Goal: Task Accomplishment & Management: Use online tool/utility

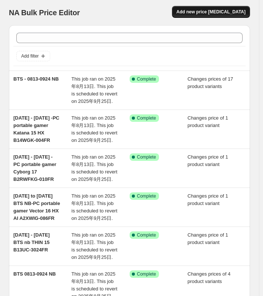
click at [212, 13] on span "Add new price [MEDICAL_DATA]" at bounding box center [211, 12] width 69 height 6
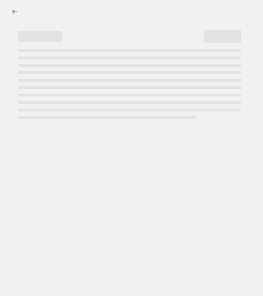
select select "percentage"
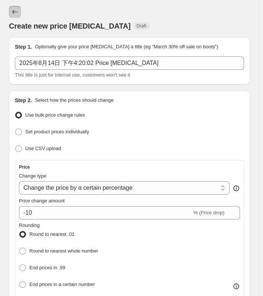
click at [14, 12] on icon "Price change jobs" at bounding box center [14, 11] width 7 height 7
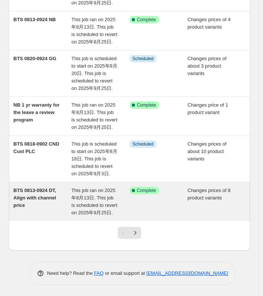
scroll to position [329, 0]
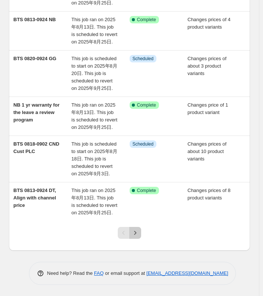
click at [134, 235] on icon "Next" at bounding box center [135, 232] width 7 height 7
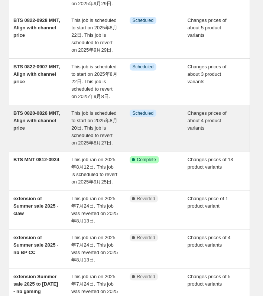
scroll to position [112, 0]
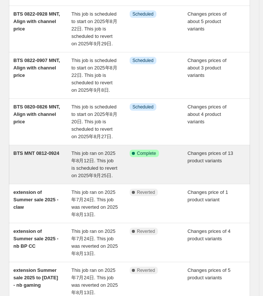
click at [55, 180] on div "BTS MNT 0812-0924" at bounding box center [42, 165] width 58 height 30
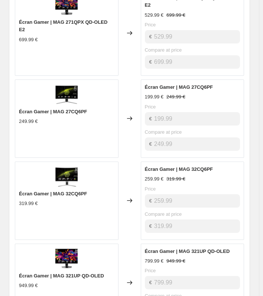
scroll to position [521, 0]
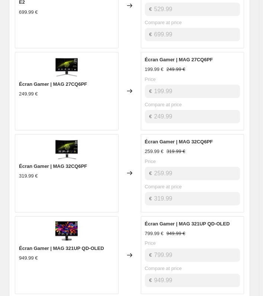
click at [127, 142] on div "Changed to" at bounding box center [130, 173] width 22 height 78
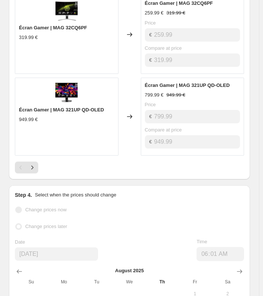
scroll to position [707, 0]
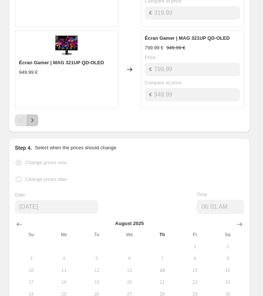
drag, startPoint x: 33, startPoint y: 113, endPoint x: 37, endPoint y: 116, distance: 4.3
click at [33, 117] on icon "Next" at bounding box center [32, 120] width 7 height 7
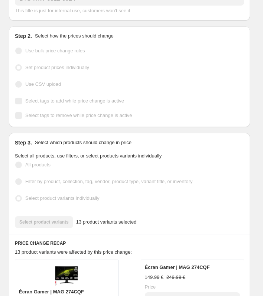
scroll to position [0, 0]
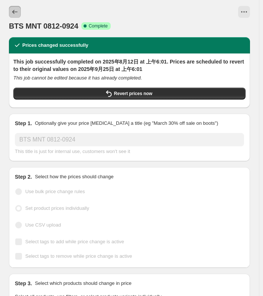
click at [15, 12] on icon "Price change jobs" at bounding box center [14, 11] width 7 height 7
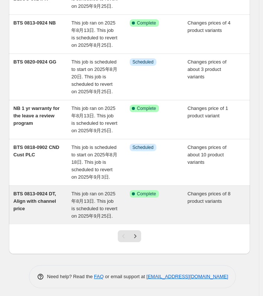
scroll to position [329, 0]
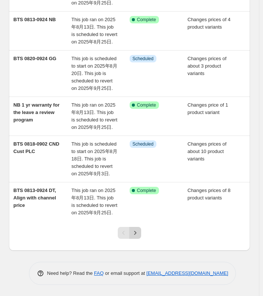
click at [139, 234] on icon "Next" at bounding box center [135, 232] width 7 height 7
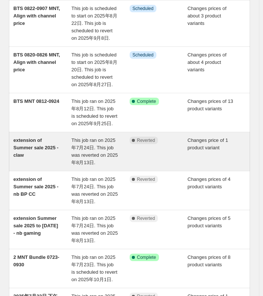
scroll to position [112, 0]
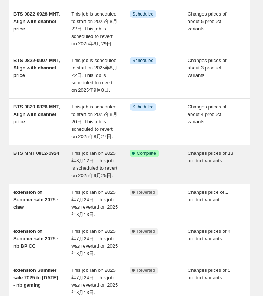
click at [43, 180] on div "BTS MNT 0812-0924" at bounding box center [42, 165] width 58 height 30
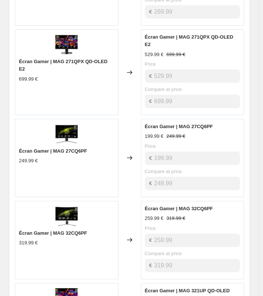
scroll to position [446, 0]
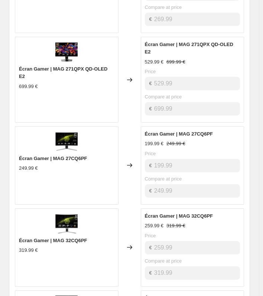
click at [128, 183] on div "Changed to" at bounding box center [130, 165] width 22 height 78
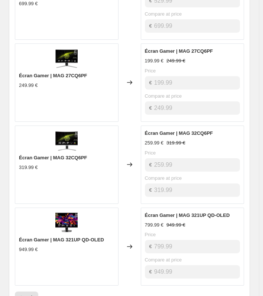
scroll to position [670, 0]
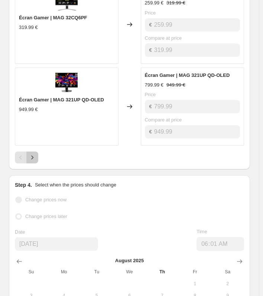
click at [32, 154] on icon "Next" at bounding box center [32, 157] width 7 height 7
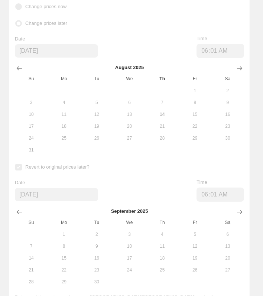
scroll to position [707, 0]
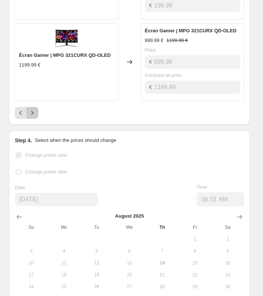
click at [32, 109] on icon "Next" at bounding box center [32, 112] width 7 height 7
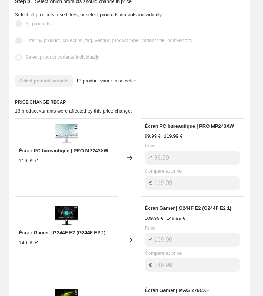
scroll to position [372, 0]
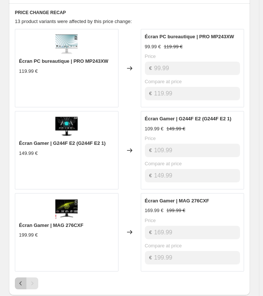
click at [23, 282] on icon "Previous" at bounding box center [20, 283] width 7 height 7
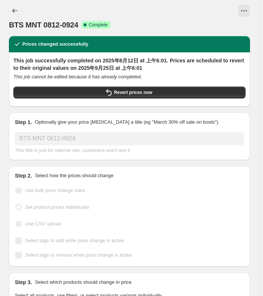
scroll to position [0, 0]
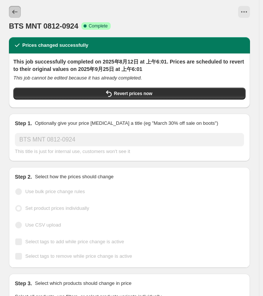
click at [14, 14] on icon "Price change jobs" at bounding box center [14, 11] width 7 height 7
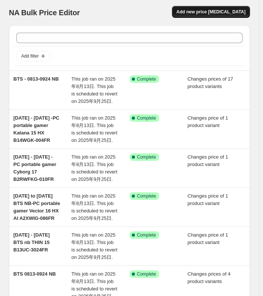
click at [228, 9] on button "Add new price [MEDICAL_DATA]" at bounding box center [211, 12] width 78 height 12
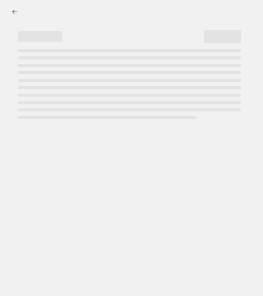
select select "percentage"
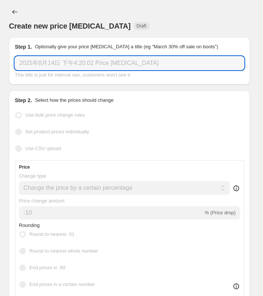
click at [51, 64] on input "2025年8月14日 下午4:20:02 Price [MEDICAL_DATA]" at bounding box center [129, 63] width 229 height 13
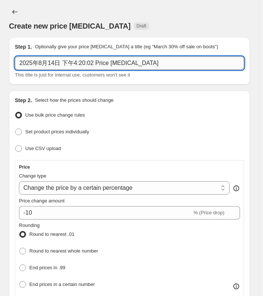
click at [51, 64] on input "2025年8月14日 下午4:20:02 Price [MEDICAL_DATA]" at bounding box center [129, 63] width 229 height 13
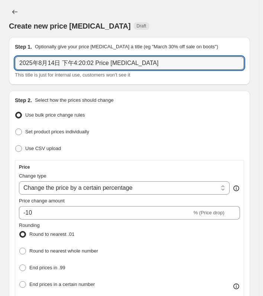
paste input "MAG 274CQF"
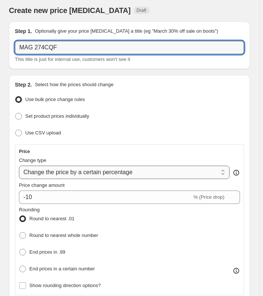
scroll to position [37, 0]
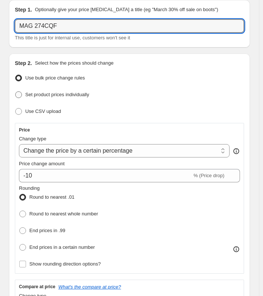
type input "MAG 274CQF"
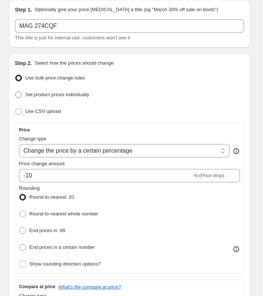
click at [19, 99] on label "Set product prices individually" at bounding box center [52, 95] width 74 height 10
click at [16, 92] on input "Set product prices individually" at bounding box center [15, 92] width 0 height 0
radio input "true"
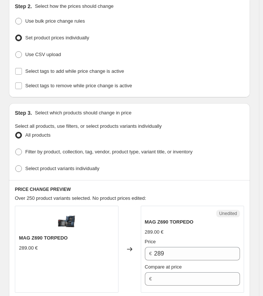
scroll to position [112, 0]
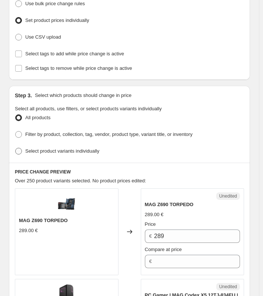
click at [16, 148] on span at bounding box center [18, 151] width 7 height 7
click at [16, 148] on input "Select product variants individually" at bounding box center [15, 148] width 0 height 0
radio input "true"
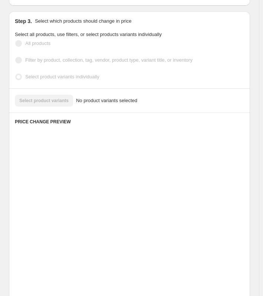
scroll to position [165, 0]
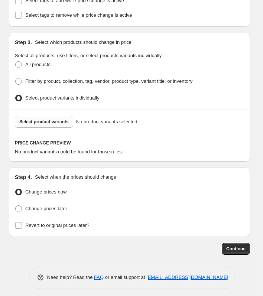
click at [52, 119] on span "Select product variants" at bounding box center [43, 122] width 49 height 6
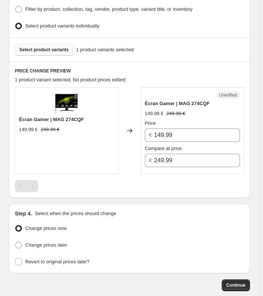
scroll to position [236, 0]
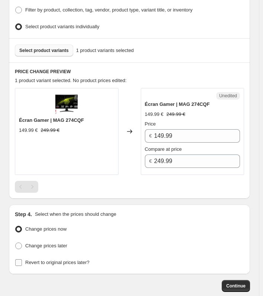
click at [36, 264] on label "Revert to original prices later?" at bounding box center [52, 263] width 75 height 10
click at [22, 264] on input "Revert to original prices later?" at bounding box center [18, 263] width 7 height 7
checkbox input "true"
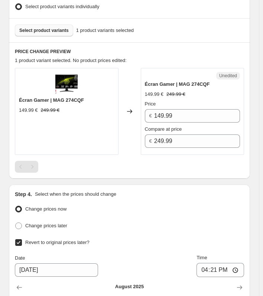
scroll to position [385, 0]
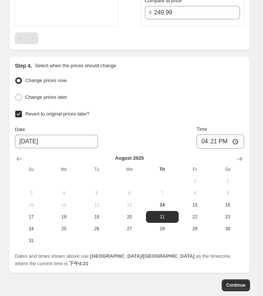
click at [237, 155] on div at bounding box center [129, 159] width 229 height 9
click at [244, 155] on icon "Show next month, September 2025" at bounding box center [239, 158] width 7 height 7
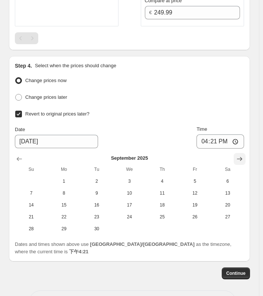
click at [244, 155] on icon "Show next month, October 2025" at bounding box center [239, 158] width 7 height 7
click at [246, 154] on button "Show next month, November 2025" at bounding box center [240, 159] width 12 height 12
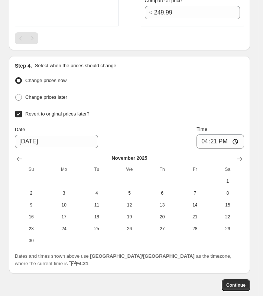
click at [236, 155] on div at bounding box center [129, 159] width 229 height 9
click at [241, 157] on icon "Show next month, December 2025" at bounding box center [239, 159] width 5 height 4
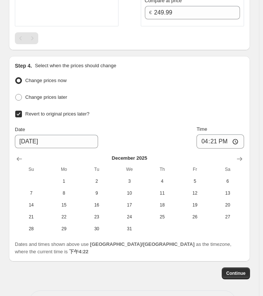
click at [13, 151] on div "[DATE] Su Mo Tu We Th Fr Sa 1 2 3 4 5 6 7 8 9 10 11 12 13 14 15 16 17 18 19 20 …" at bounding box center [126, 192] width 235 height 86
click at [16, 155] on icon "Show previous month, November 2025" at bounding box center [19, 158] width 7 height 7
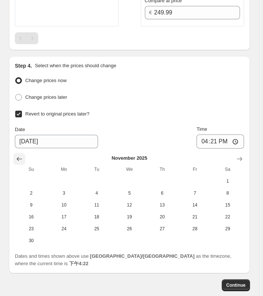
click at [16, 155] on icon "Show previous month, October 2025" at bounding box center [19, 158] width 7 height 7
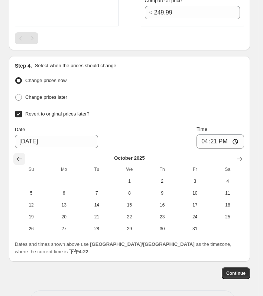
click at [22, 155] on icon "Show previous month, September 2025" at bounding box center [19, 158] width 7 height 7
click at [158, 215] on span "25" at bounding box center [162, 217] width 27 height 6
type input "[DATE]"
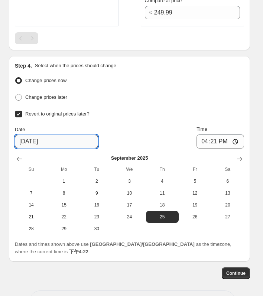
click at [53, 140] on input "[DATE]" at bounding box center [56, 141] width 83 height 13
click at [203, 137] on input "16:21" at bounding box center [221, 142] width 48 height 14
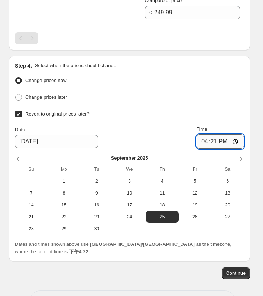
click at [209, 135] on input "16:21" at bounding box center [221, 142] width 48 height 14
click at [235, 138] on input "16:21" at bounding box center [221, 142] width 48 height 14
type input "06:00"
click at [236, 110] on div "Revert to original prices later?" at bounding box center [129, 114] width 229 height 11
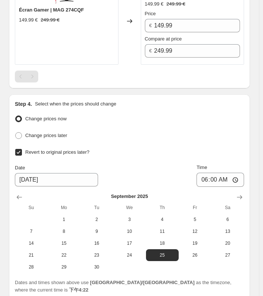
scroll to position [402, 0]
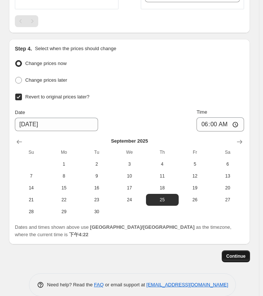
click at [240, 254] on span "Continue" at bounding box center [236, 257] width 19 height 6
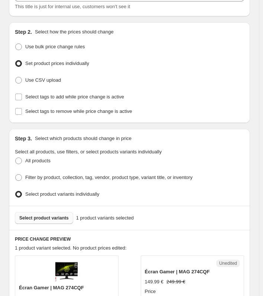
scroll to position [112, 0]
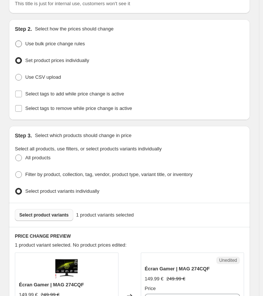
click at [46, 45] on span "Use bulk price change rules" at bounding box center [55, 44] width 60 height 6
click at [16, 41] on input "Use bulk price change rules" at bounding box center [15, 41] width 0 height 0
radio input "true"
select select "percentage"
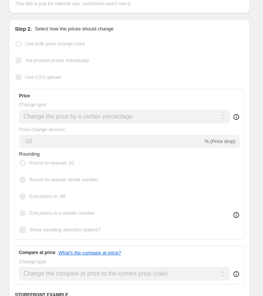
click at [48, 62] on span "Set product prices individually" at bounding box center [57, 61] width 64 height 6
click at [16, 58] on input "Set product prices individually" at bounding box center [15, 57] width 0 height 0
radio input "true"
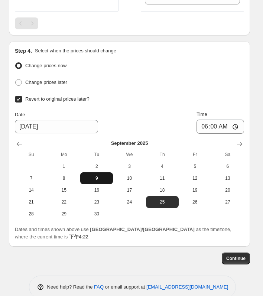
scroll to position [402, 0]
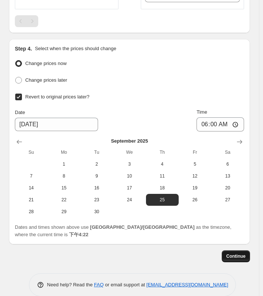
click at [243, 254] on span "Continue" at bounding box center [236, 257] width 19 height 6
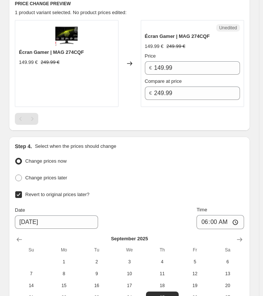
scroll to position [260, 0]
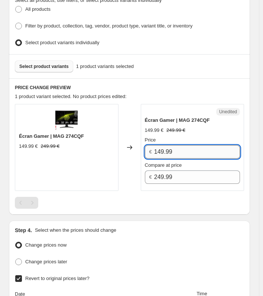
drag, startPoint x: 160, startPoint y: 151, endPoint x: 164, endPoint y: 152, distance: 3.7
click at [161, 151] on input "149.99" at bounding box center [197, 151] width 86 height 13
click at [164, 152] on input "149.99" at bounding box center [197, 151] width 86 height 13
click at [167, 152] on input "149.99" at bounding box center [197, 151] width 86 height 13
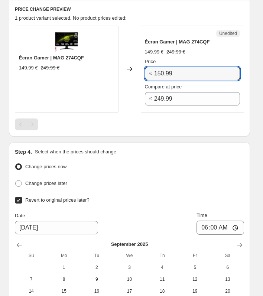
scroll to position [442, 0]
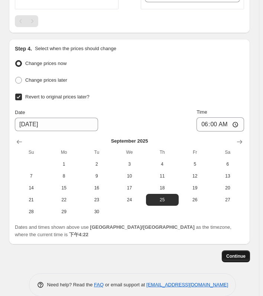
type input "150.99"
click at [246, 254] on span "Continue" at bounding box center [236, 257] width 19 height 6
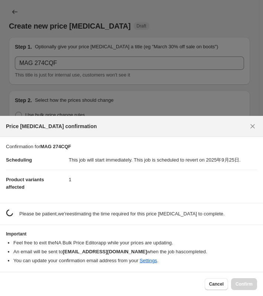
scroll to position [402, 0]
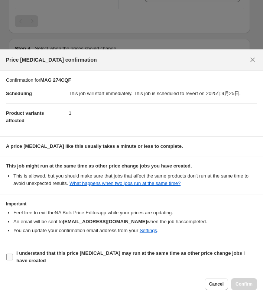
click at [22, 260] on b "I understand that this price [MEDICAL_DATA] may run at the same time as other p…" at bounding box center [130, 257] width 229 height 13
click at [13, 260] on input "I understand that this price [MEDICAL_DATA] may run at the same time as other p…" at bounding box center [9, 257] width 7 height 7
checkbox input "true"
click at [244, 286] on span "Confirm" at bounding box center [244, 285] width 17 height 6
